Goal: Complete application form

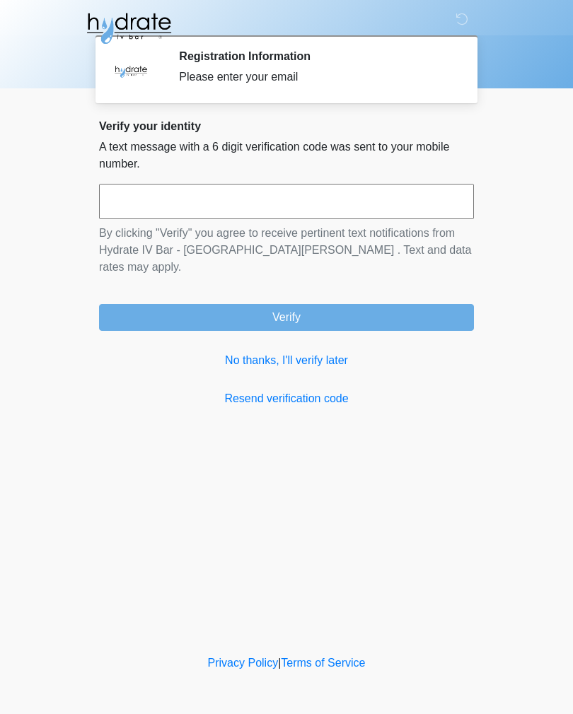
click at [398, 218] on input "text" at bounding box center [286, 201] width 375 height 35
type input "******"
click at [418, 310] on button "Verify" at bounding box center [286, 317] width 375 height 27
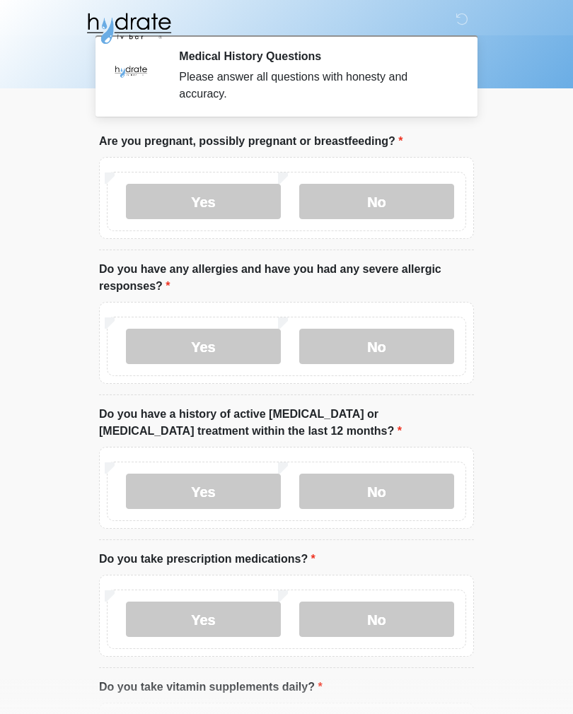
click at [423, 195] on label "No" at bounding box center [376, 201] width 155 height 35
click at [247, 345] on label "Yes" at bounding box center [203, 346] width 155 height 35
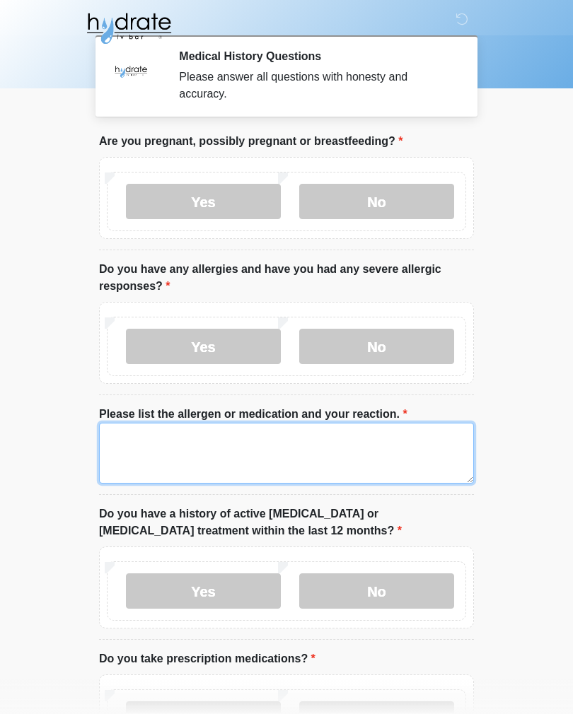
click at [316, 443] on textarea "Please list the allergen or medication and your reaction." at bounding box center [286, 453] width 375 height 61
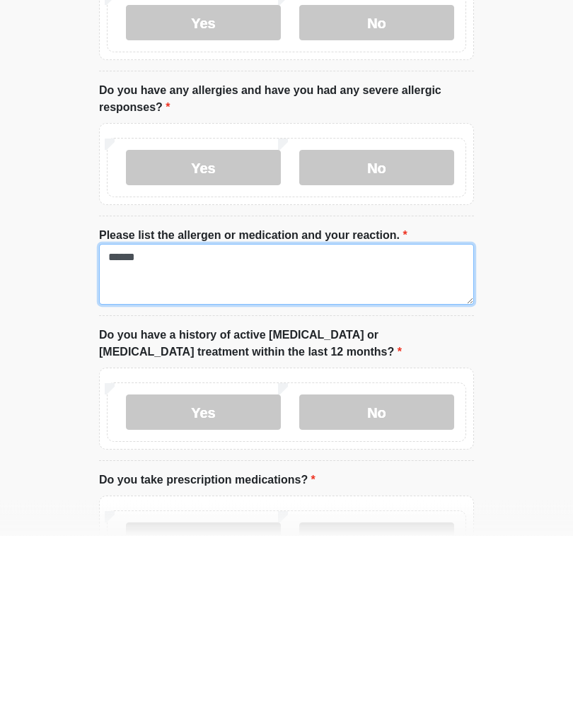
type textarea "*****"
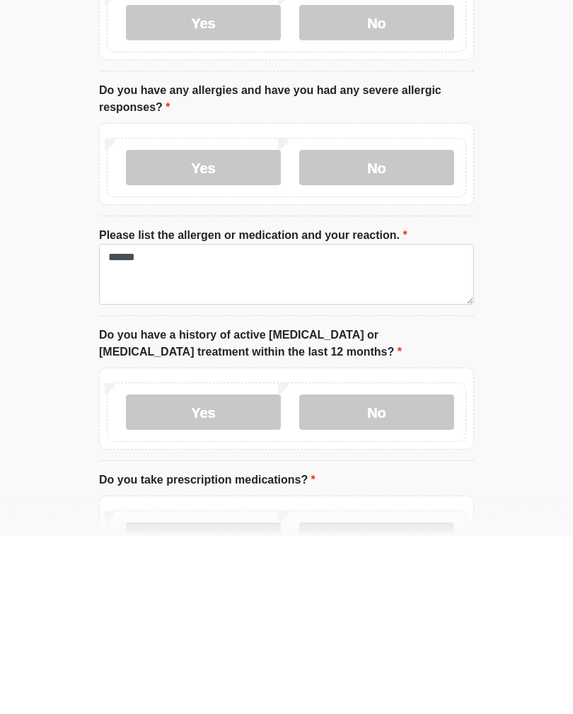
click at [411, 574] on label "No" at bounding box center [376, 591] width 155 height 35
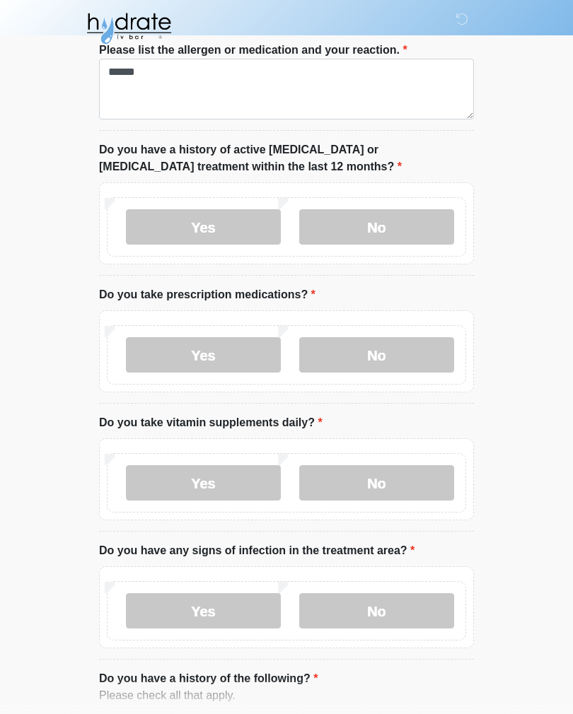
scroll to position [372, 0]
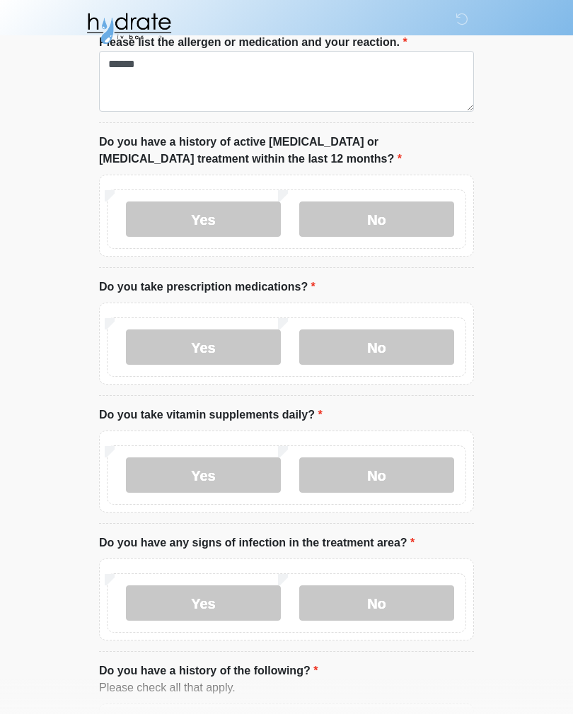
click at [238, 341] on label "Yes" at bounding box center [203, 347] width 155 height 35
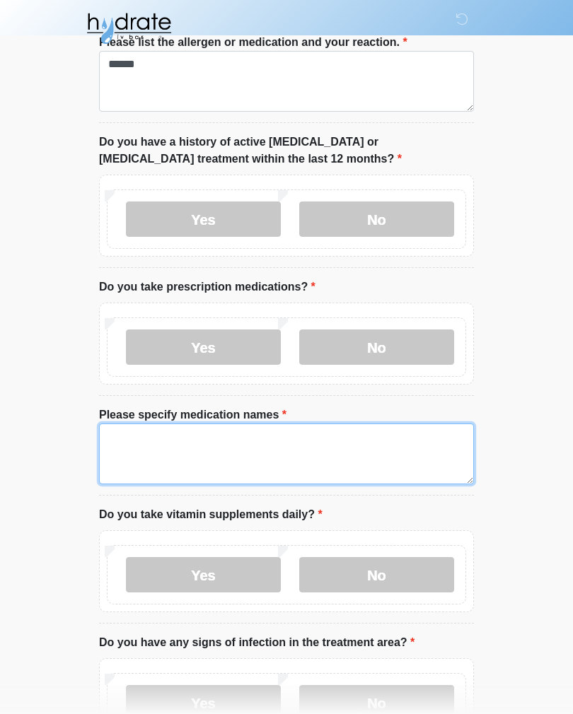
click at [350, 441] on textarea "Please specify medication names" at bounding box center [286, 454] width 375 height 61
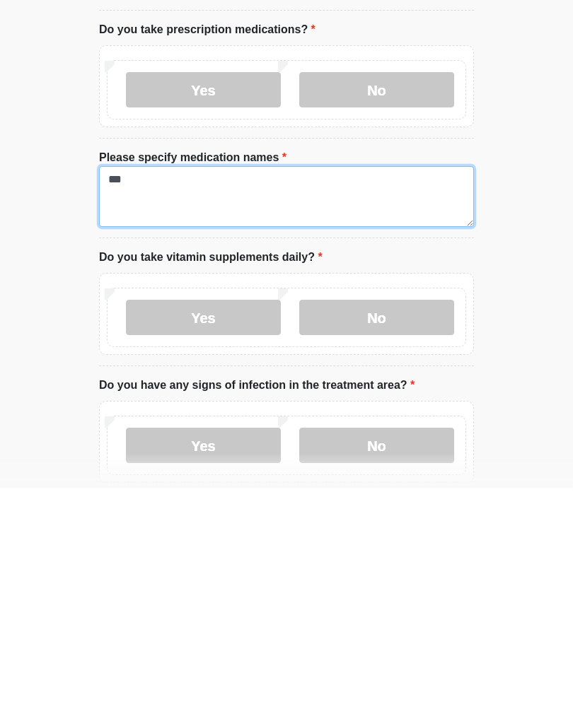
scroll to position [417, 0]
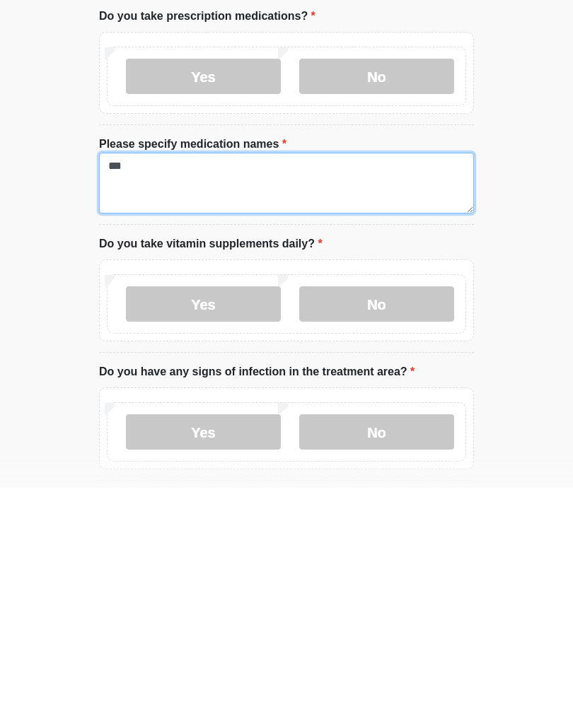
type textarea "***"
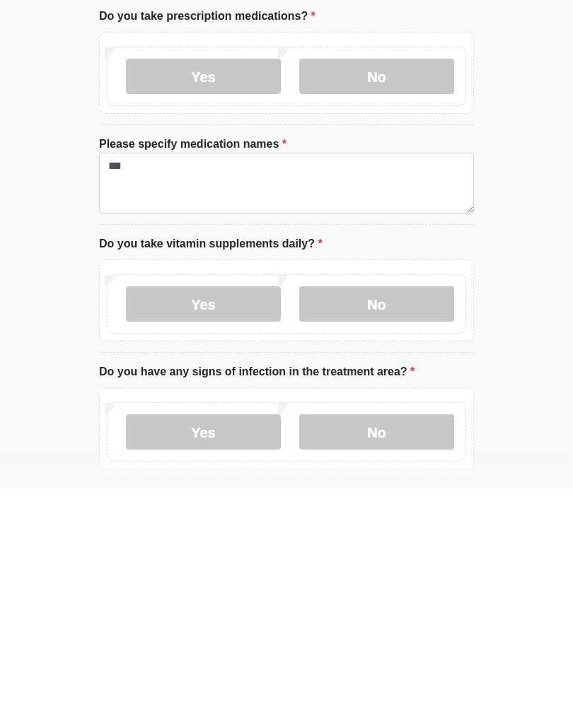
click at [245, 513] on label "Yes" at bounding box center [203, 530] width 155 height 35
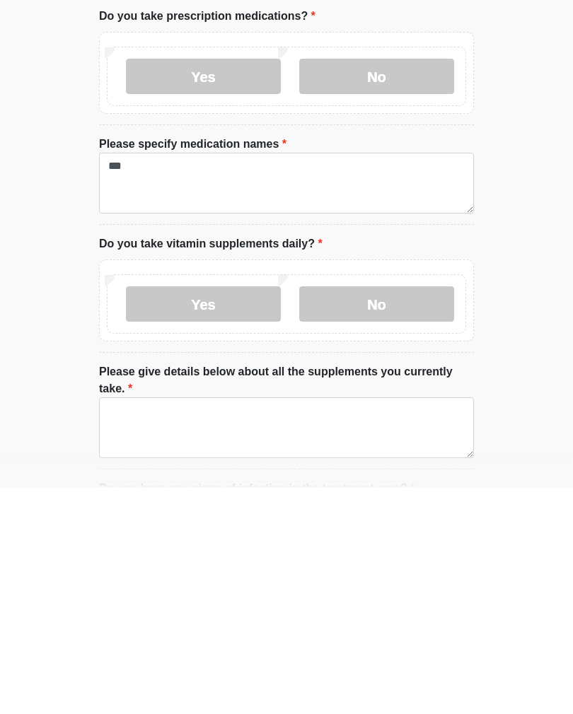
scroll to position [643, 0]
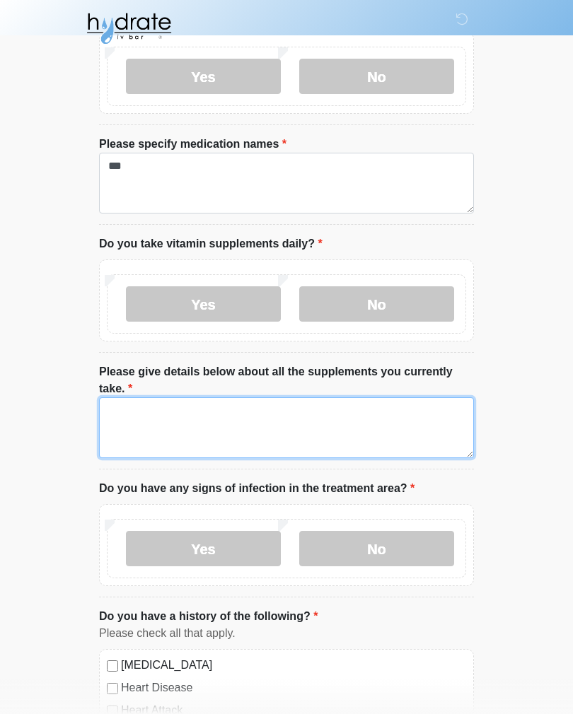
click at [330, 417] on textarea "Please give details below about all the supplements you currently take." at bounding box center [286, 428] width 375 height 61
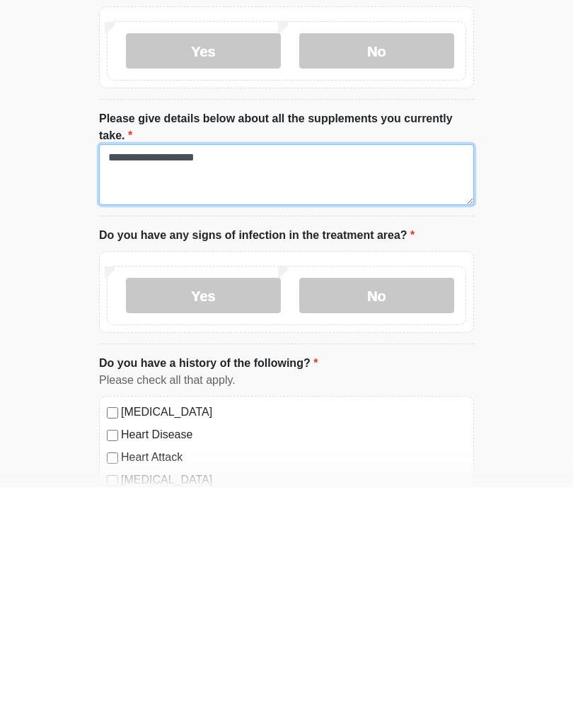
scroll to position [678, 0]
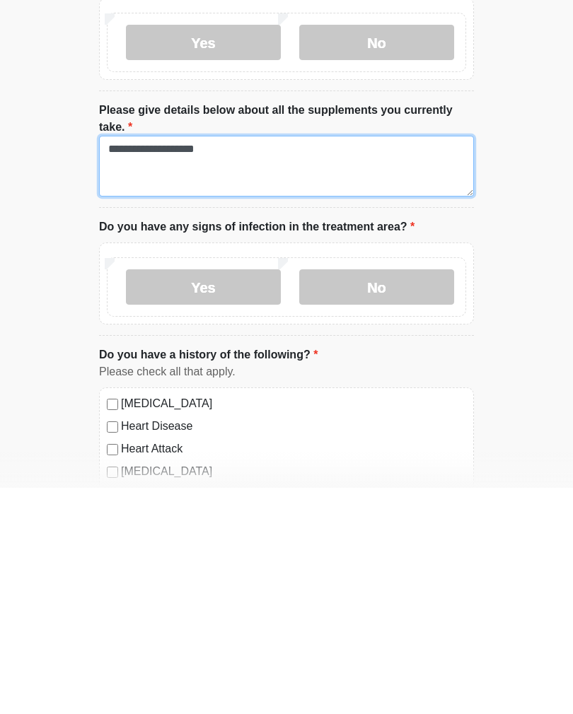
type textarea "**********"
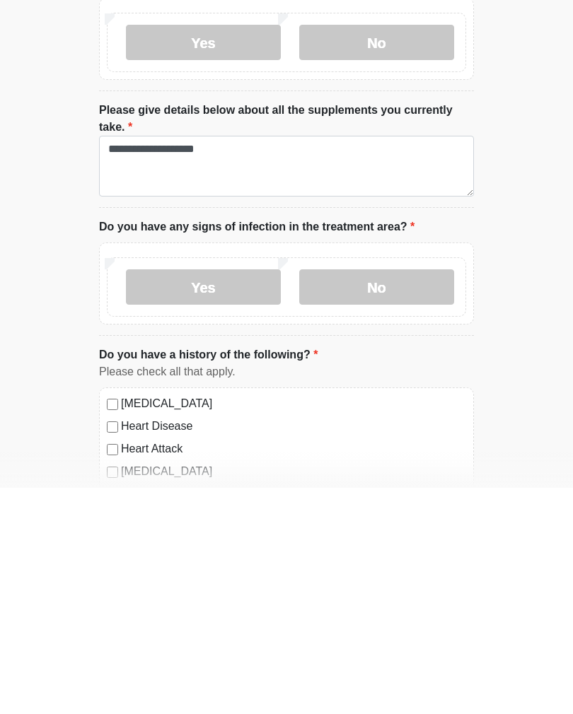
click at [423, 496] on label "No" at bounding box center [376, 513] width 155 height 35
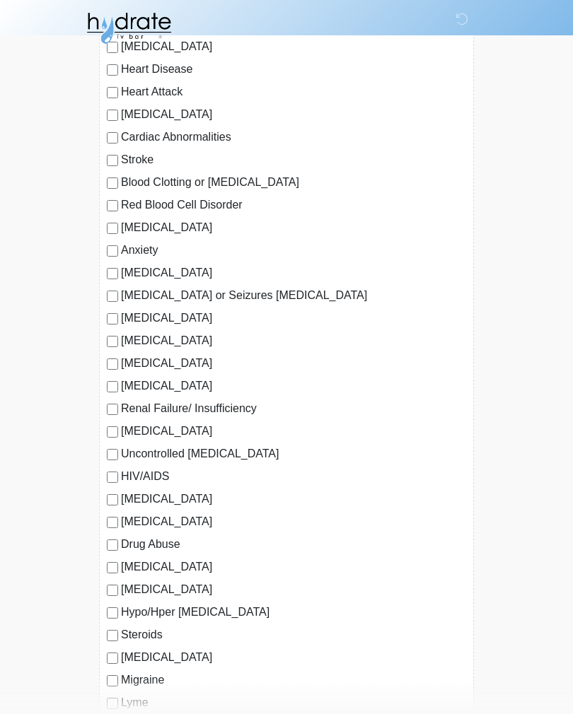
scroll to position [1265, 0]
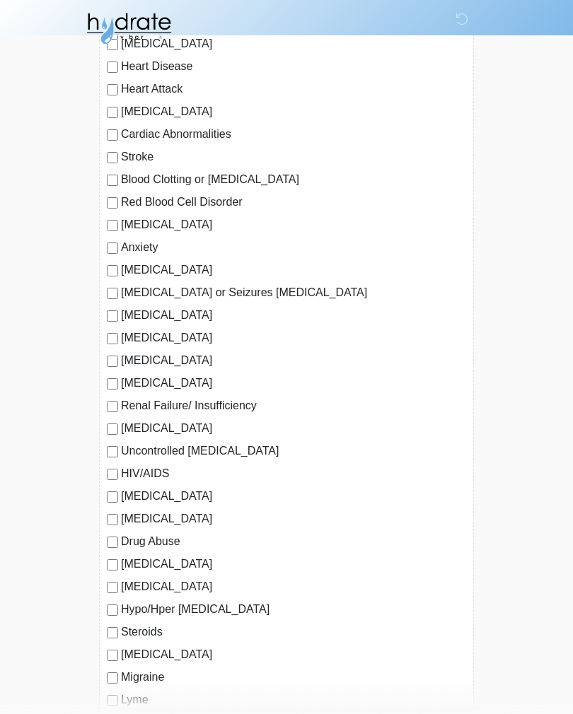
click at [121, 241] on label "Anxiety" at bounding box center [293, 247] width 345 height 17
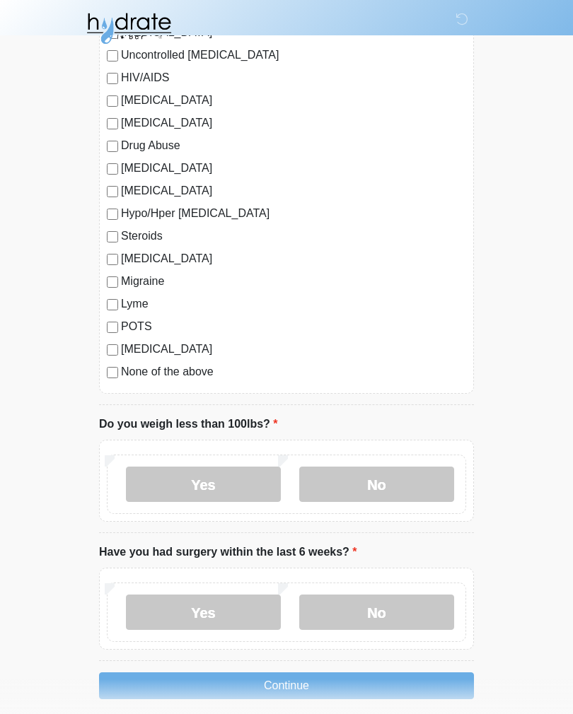
scroll to position [1696, 0]
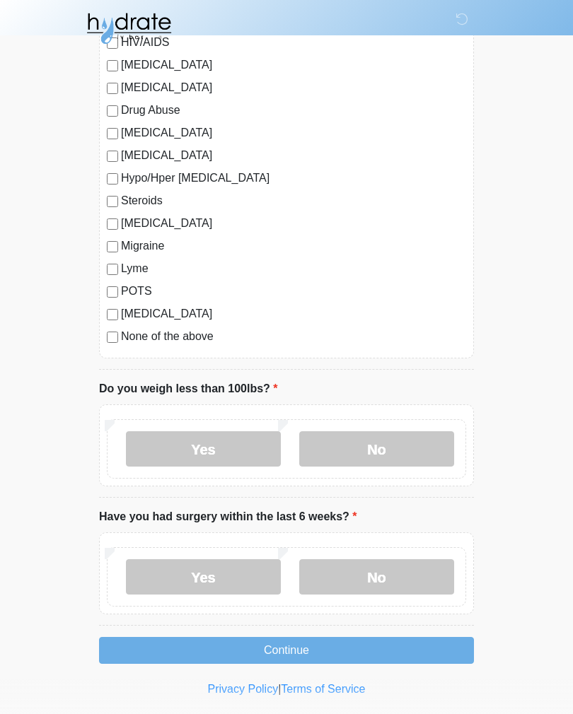
click at [399, 450] on label "No" at bounding box center [376, 449] width 155 height 35
click at [398, 569] on label "No" at bounding box center [376, 577] width 155 height 35
click at [369, 647] on button "Continue" at bounding box center [286, 650] width 375 height 27
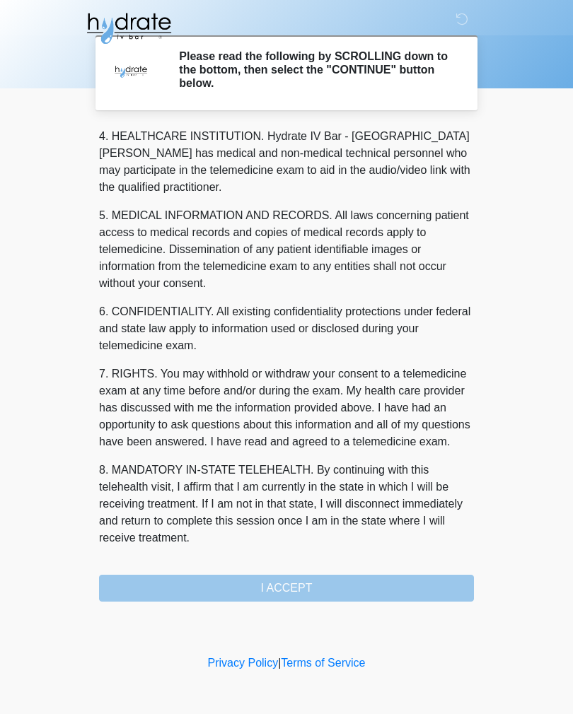
scroll to position [406, 0]
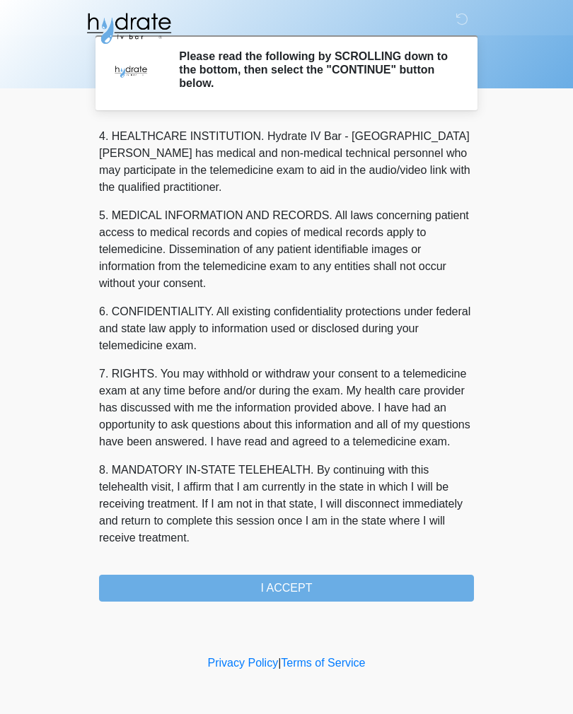
click at [309, 591] on button "I ACCEPT" at bounding box center [286, 588] width 375 height 27
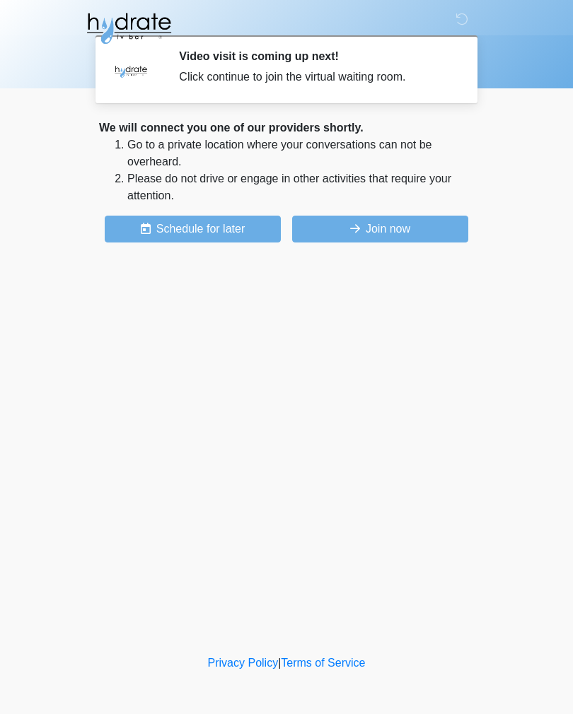
click at [422, 223] on button "Join now" at bounding box center [380, 229] width 176 height 27
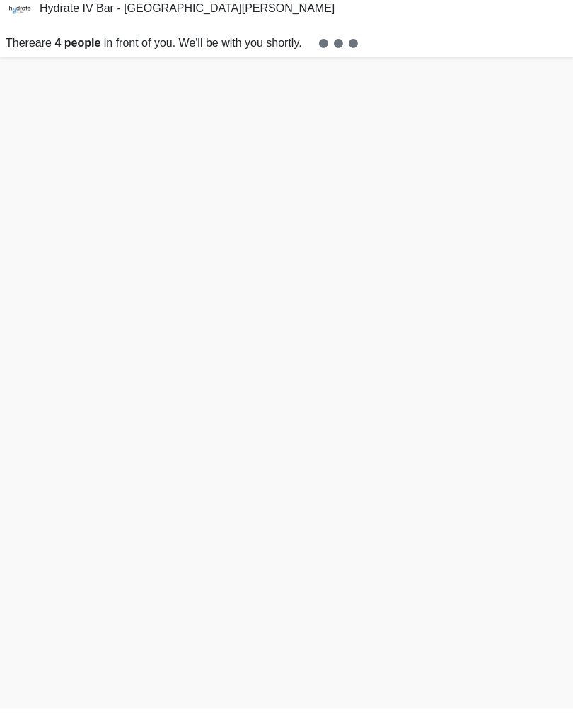
scroll to position [4, 0]
